Goal: Task Accomplishment & Management: Manage account settings

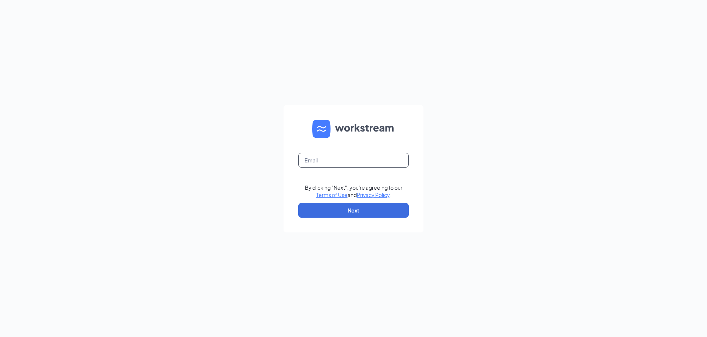
click at [370, 162] on input "text" at bounding box center [353, 160] width 110 height 15
type input "[PERSON_NAME][EMAIL_ADDRESS][DOMAIN_NAME]"
click at [347, 209] on button "Next" at bounding box center [353, 210] width 110 height 15
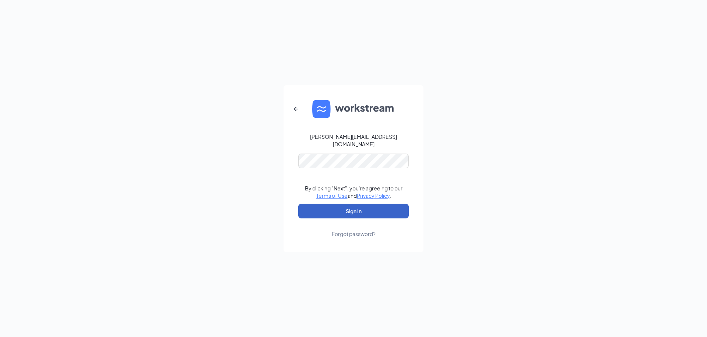
click at [348, 209] on button "Sign In" at bounding box center [353, 211] width 110 height 15
